Goal: Use online tool/utility: Utilize a website feature to perform a specific function

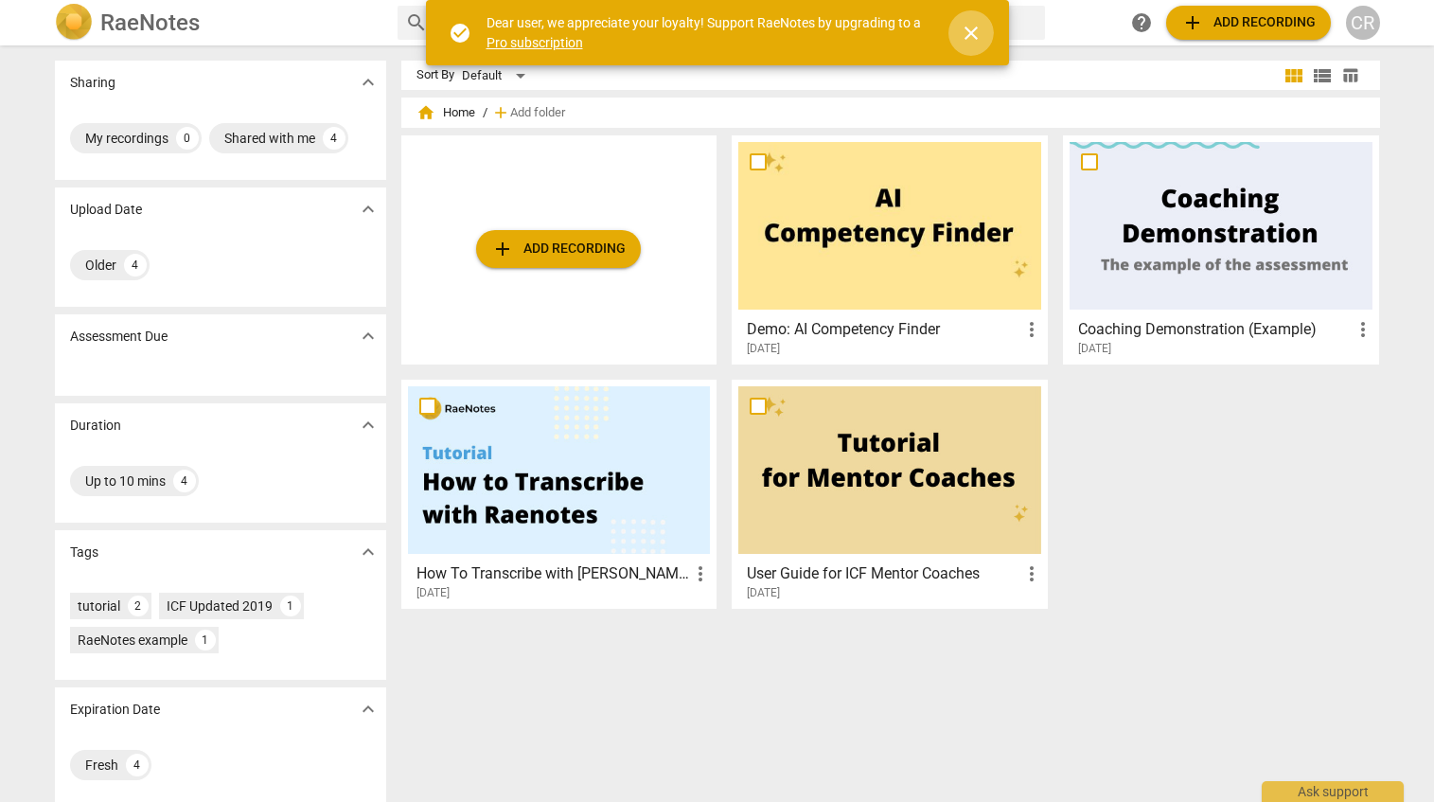
click at [977, 36] on span "close" at bounding box center [971, 33] width 23 height 23
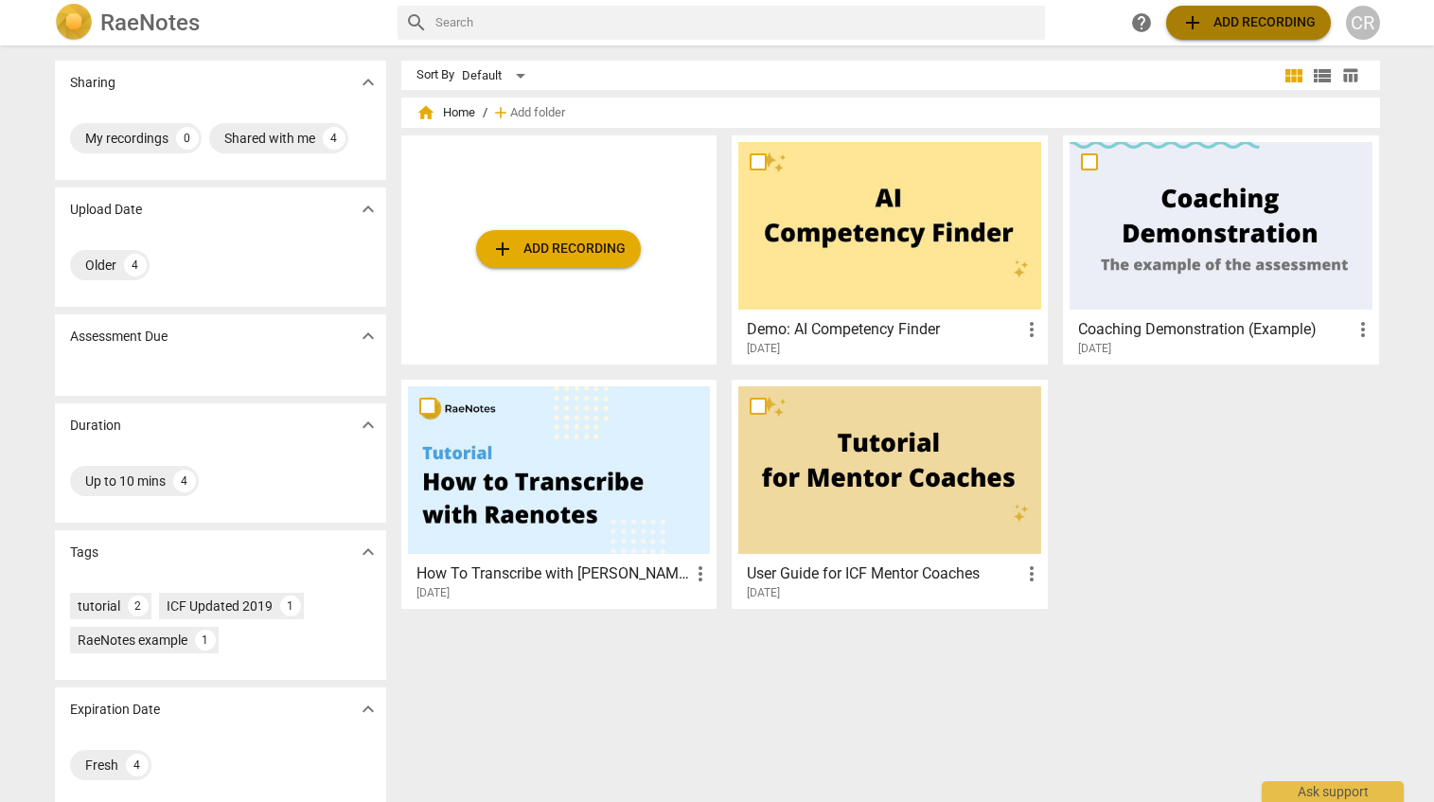
click at [1228, 26] on span "add Add recording" at bounding box center [1248, 22] width 134 height 23
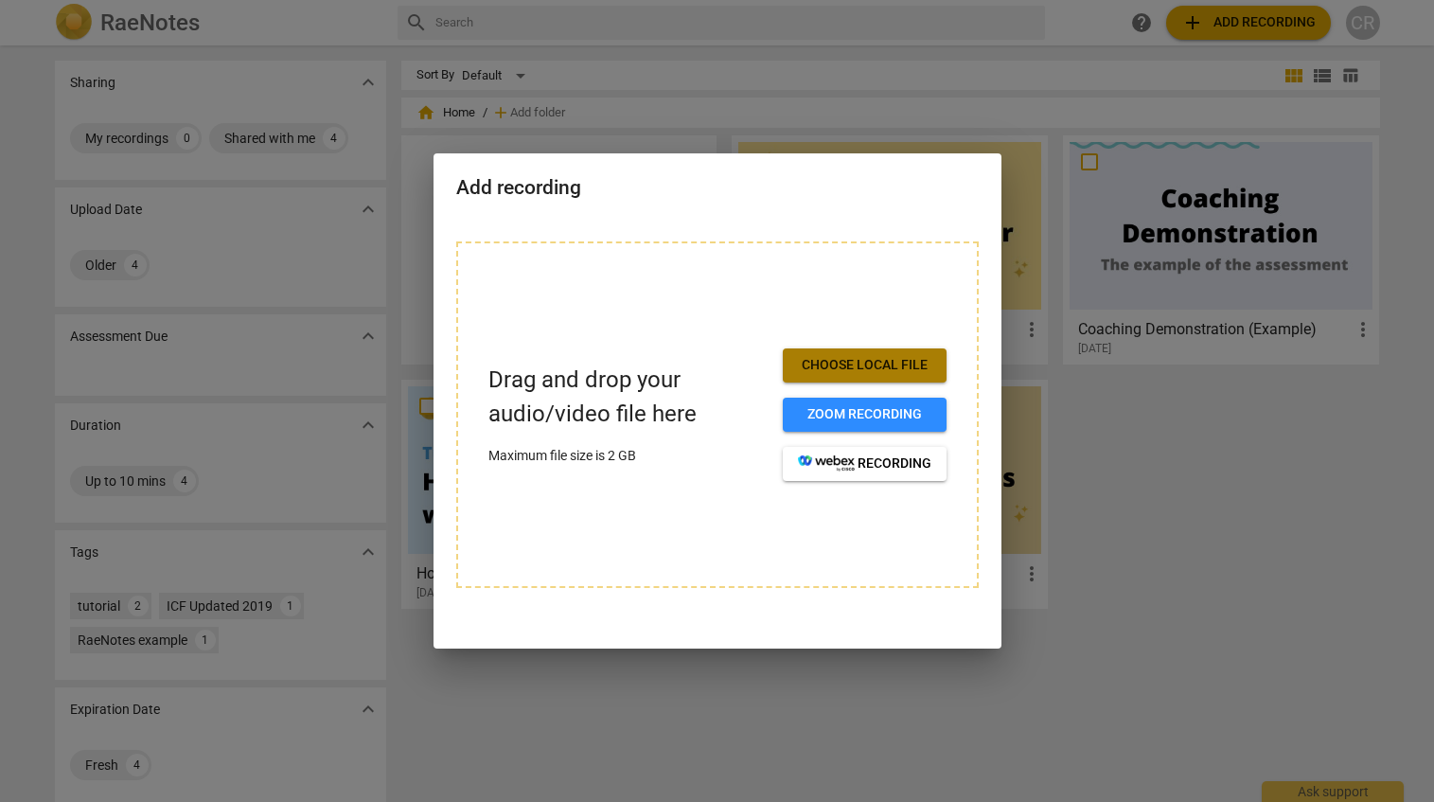
click at [908, 362] on span "Choose local file" at bounding box center [864, 365] width 133 height 19
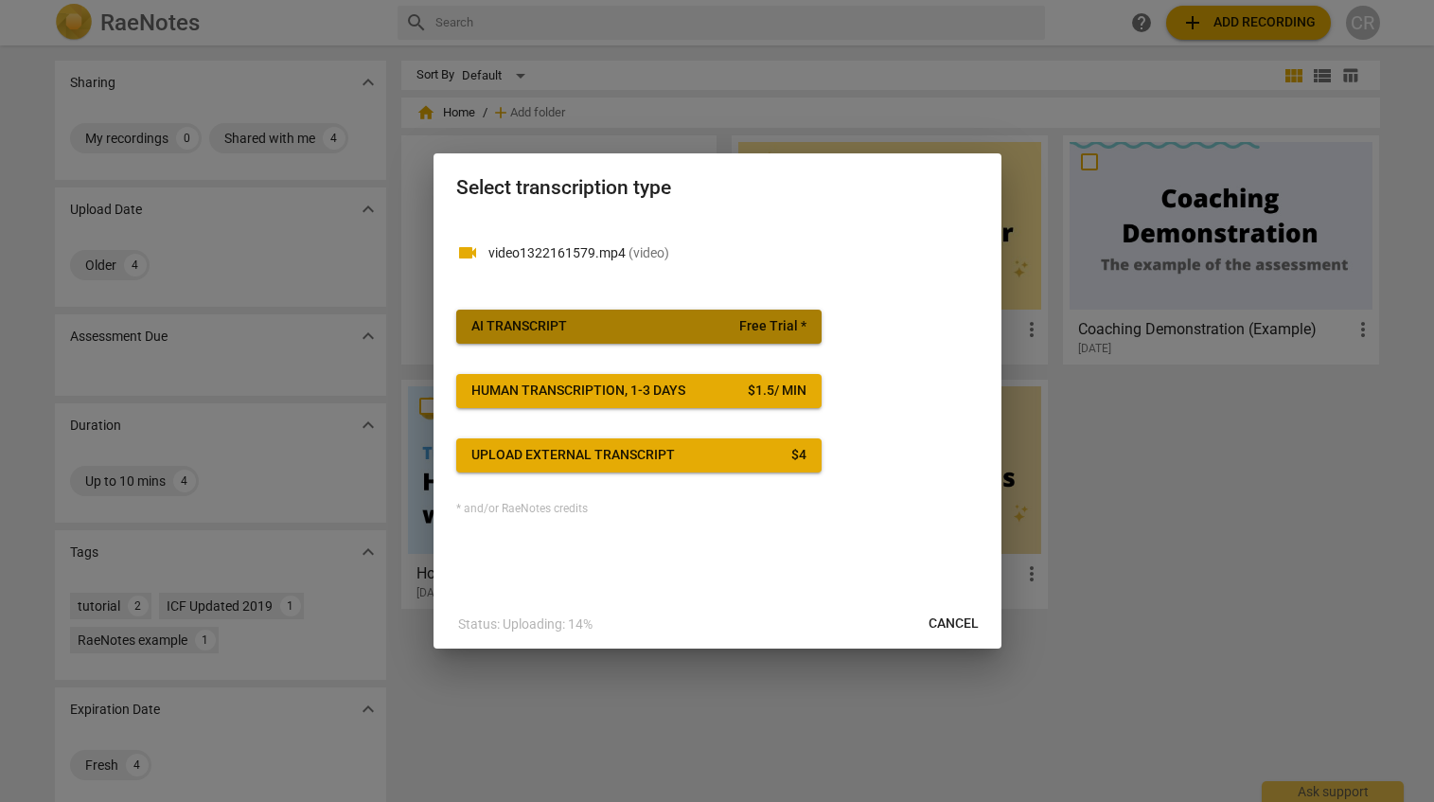
click at [733, 326] on span "AI Transcript Free Trial *" at bounding box center [638, 326] width 335 height 19
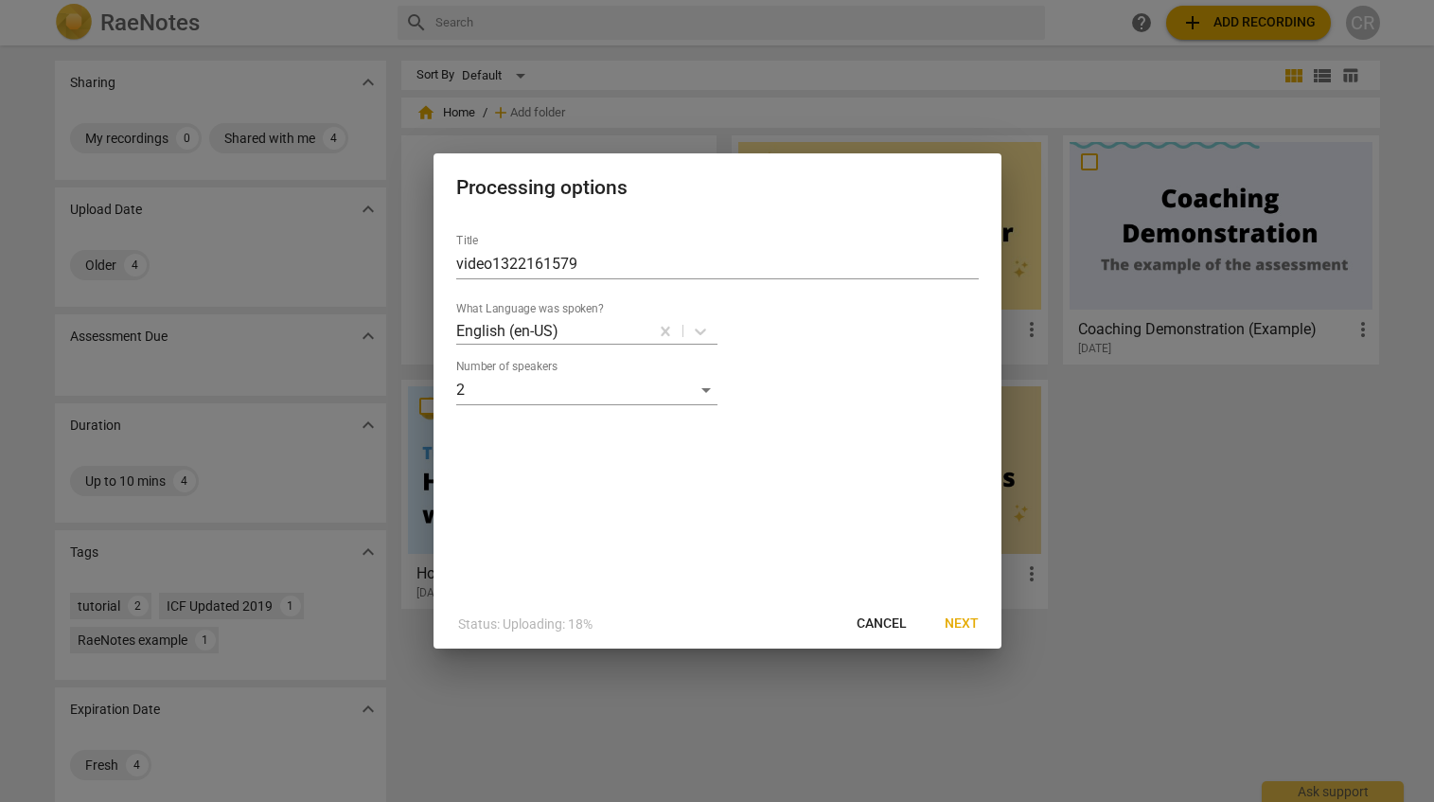
click at [965, 623] on span "Next" at bounding box center [961, 623] width 34 height 19
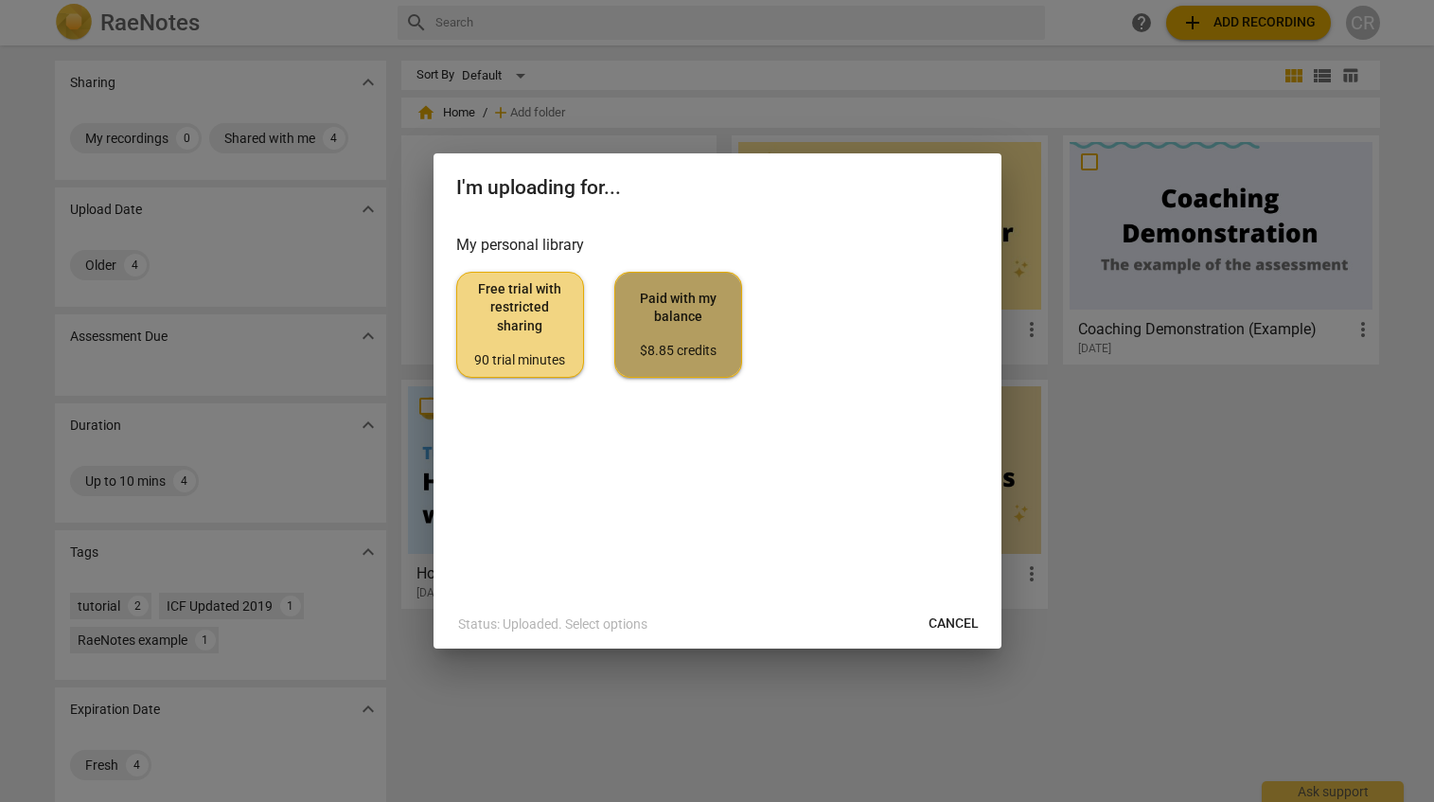
click at [705, 332] on span "Paid with my balance $8.85 credits" at bounding box center [678, 325] width 96 height 71
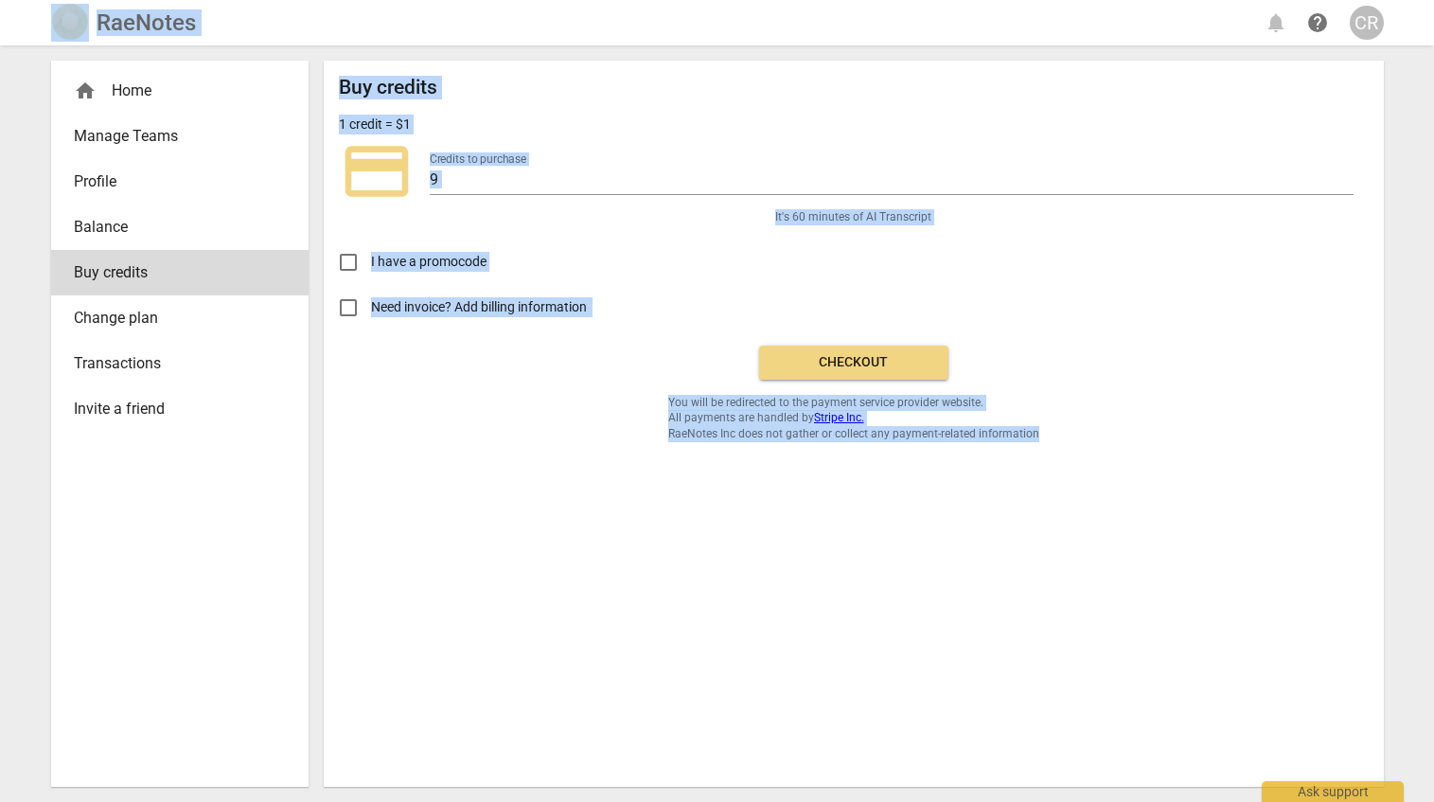
click at [705, 332] on div "Buy credits 1 credit = $1 credit_card Credits to purchase 9 It's 60 minutes of …" at bounding box center [854, 258] width 1030 height 365
click at [886, 363] on span "Checkout" at bounding box center [853, 362] width 159 height 19
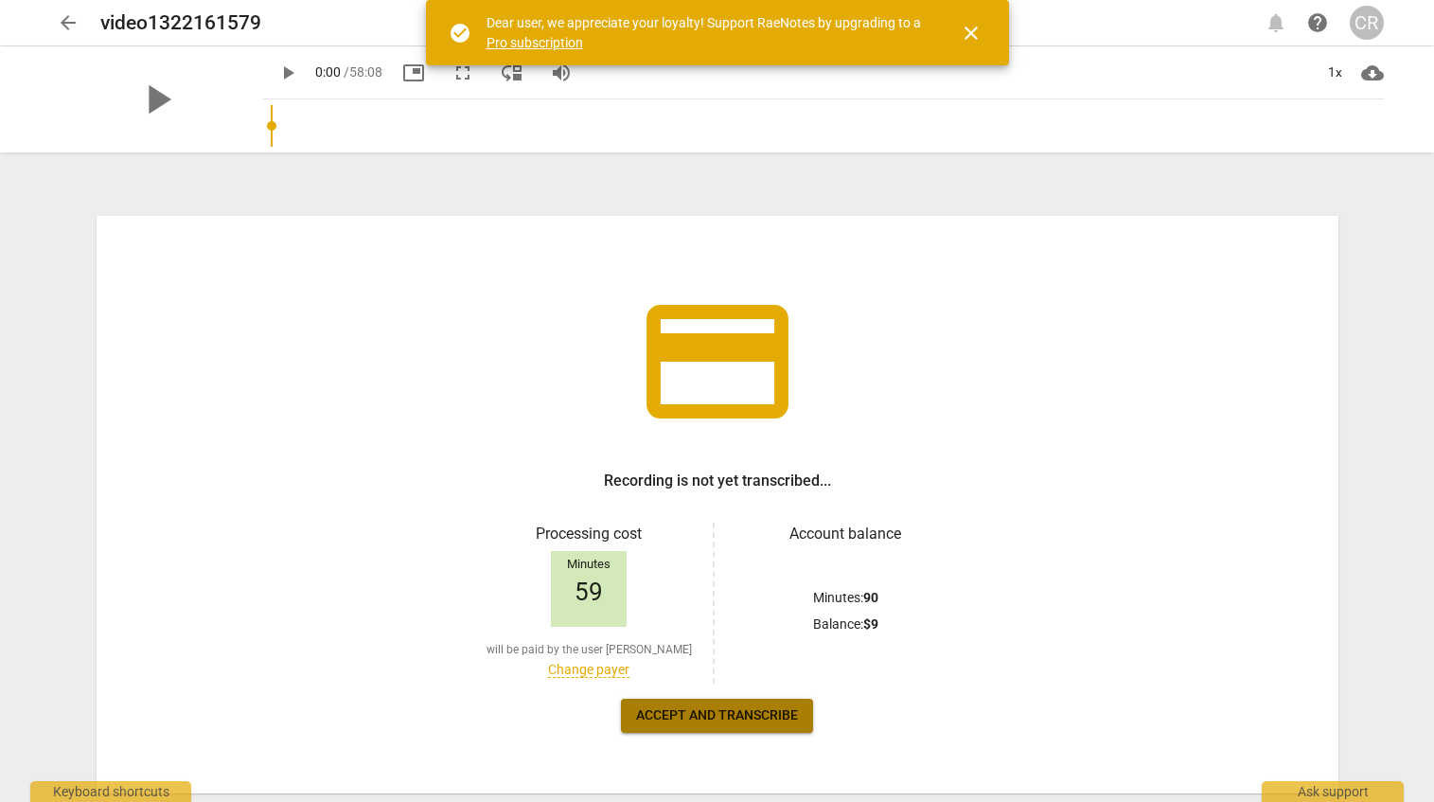
click at [768, 714] on span "Accept and transcribe" at bounding box center [717, 715] width 162 height 19
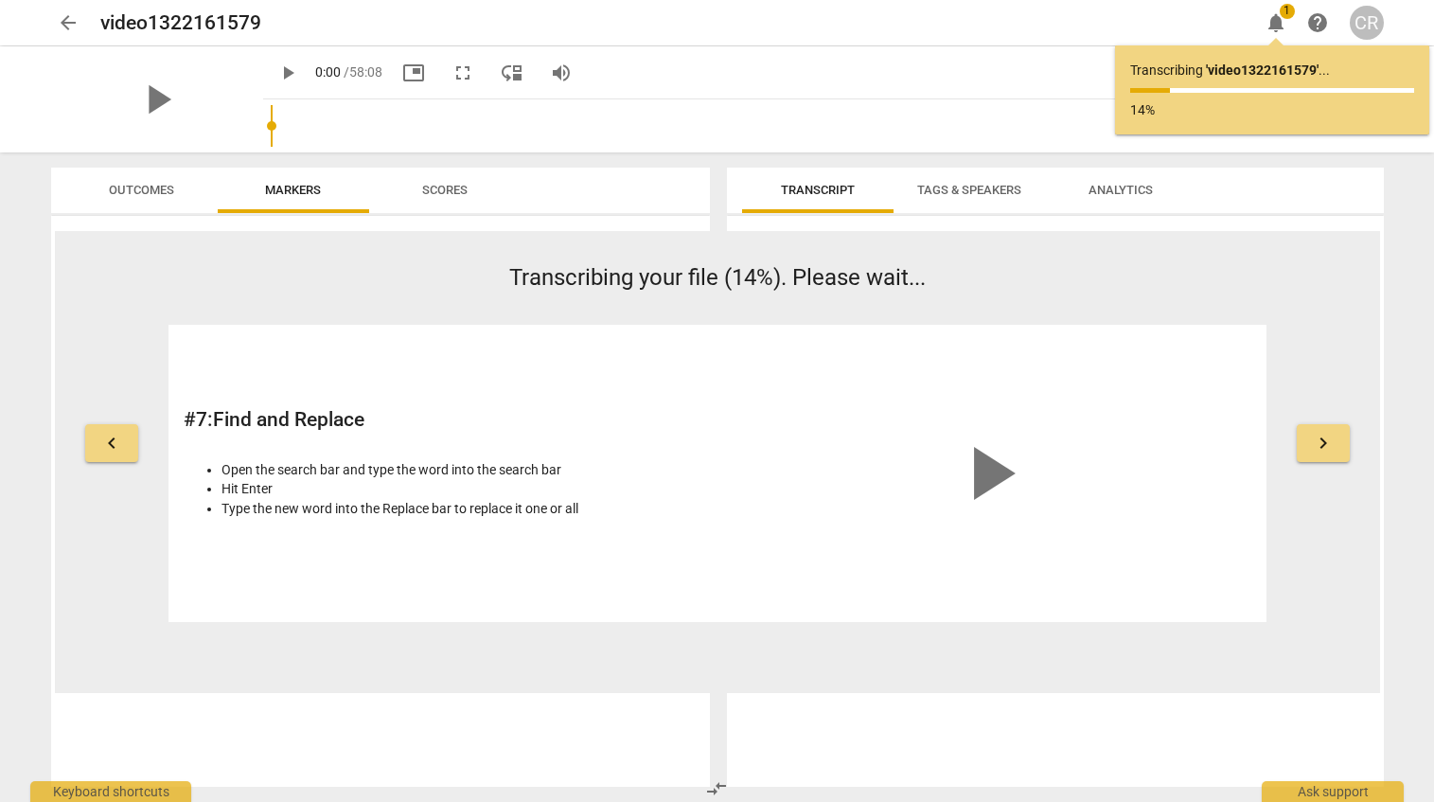
click at [983, 472] on span "play_arrow" at bounding box center [989, 473] width 91 height 91
